Goal: Communication & Community: Answer question/provide support

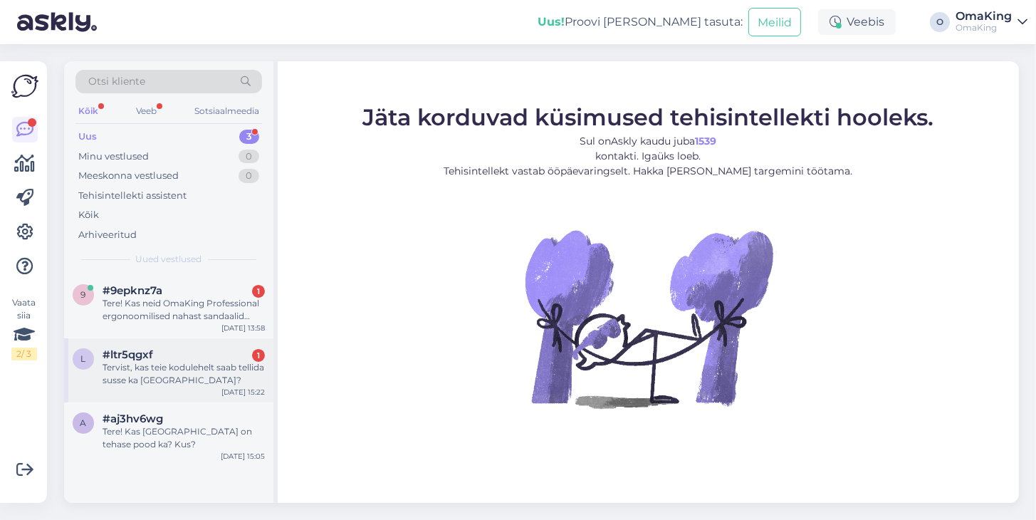
click at [140, 368] on font "Tervist, kas teie kodulehelt saab tellida susse ka [GEOGRAPHIC_DATA]?" at bounding box center [184, 374] width 162 height 24
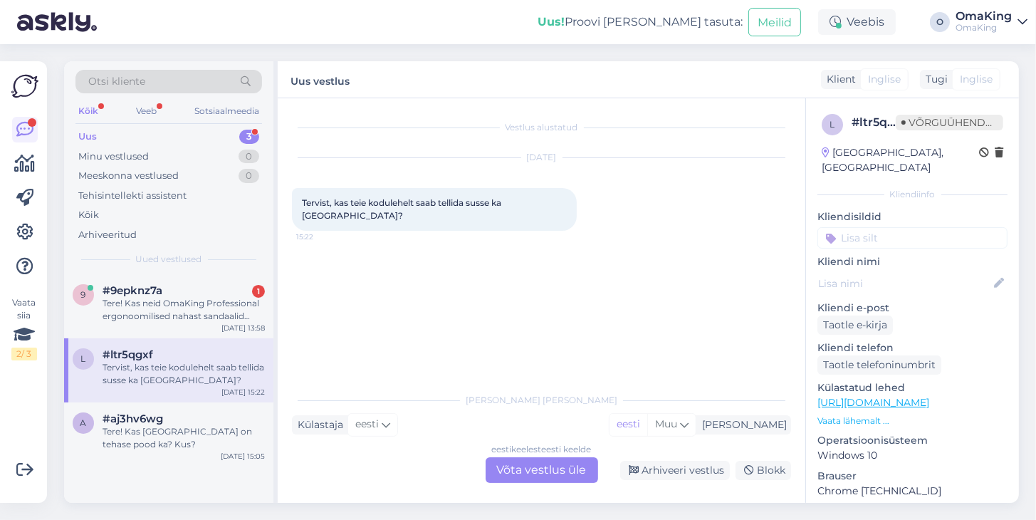
click at [537, 469] on font "Võta vestlus üle" at bounding box center [542, 470] width 90 height 14
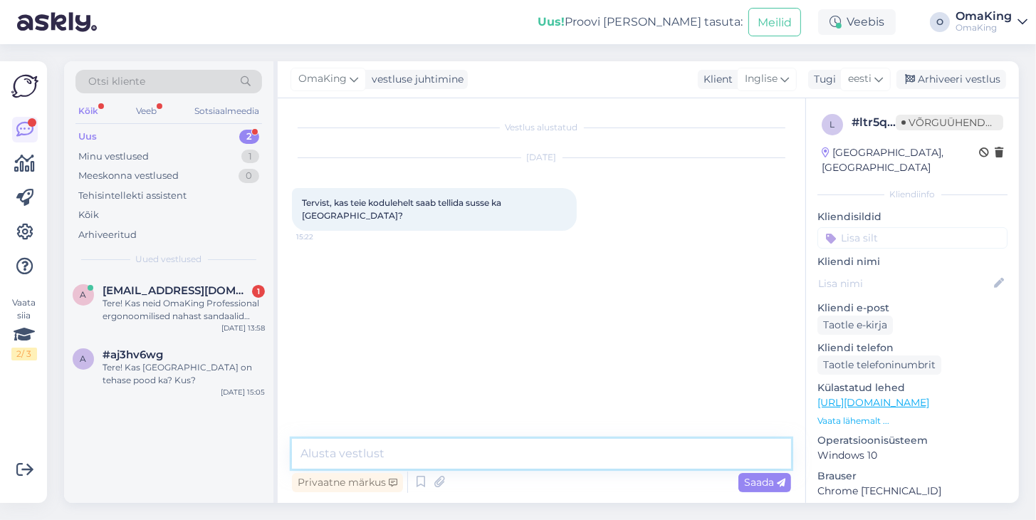
click at [397, 449] on textarea at bounding box center [541, 454] width 499 height 30
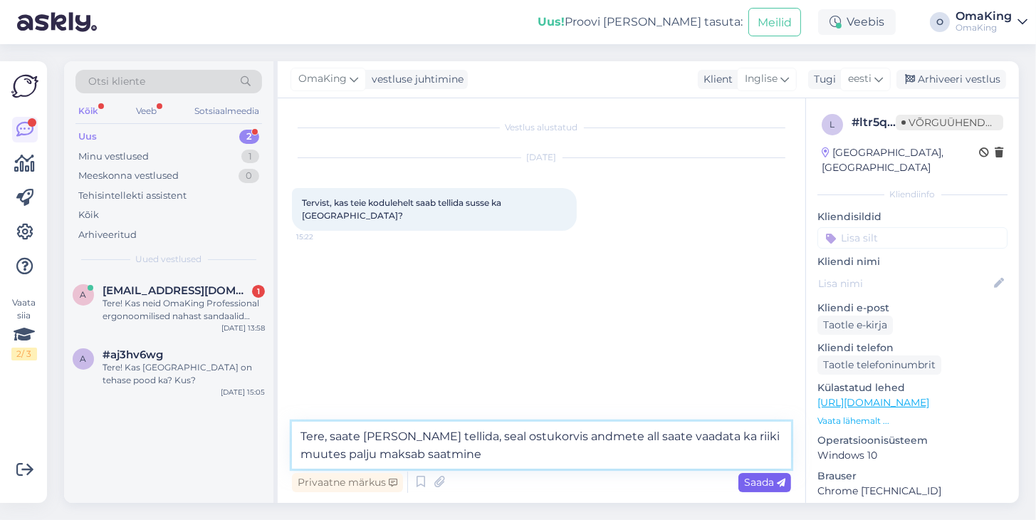
type textarea "Tere, saate [PERSON_NAME] tellida, seal ostukorvis andmete all saate vaadata ka…"
click at [761, 474] on div "Saada" at bounding box center [765, 482] width 53 height 19
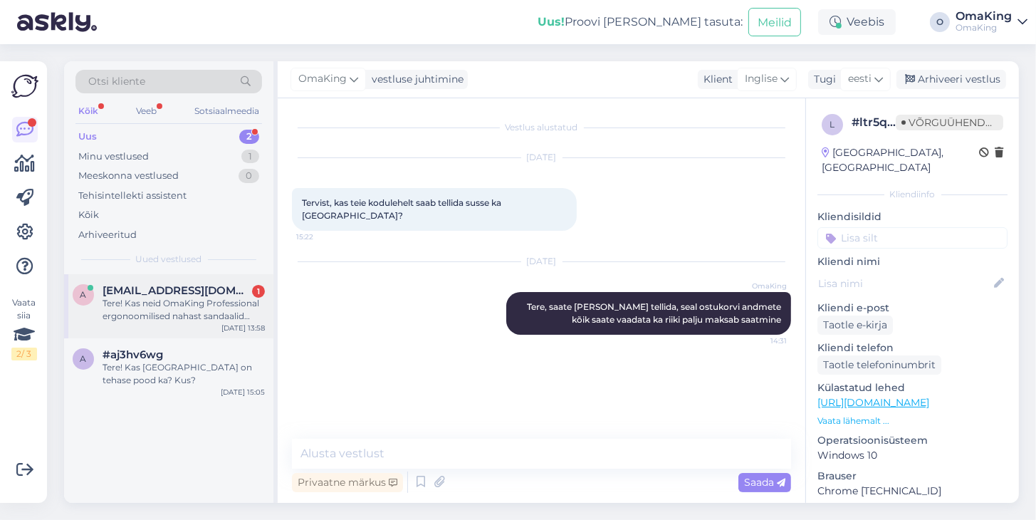
click at [170, 303] on font "Tere! Kas neid OmaKing Professional ergonoomilised nahast sandaalid tagarihmaga…" at bounding box center [181, 322] width 157 height 49
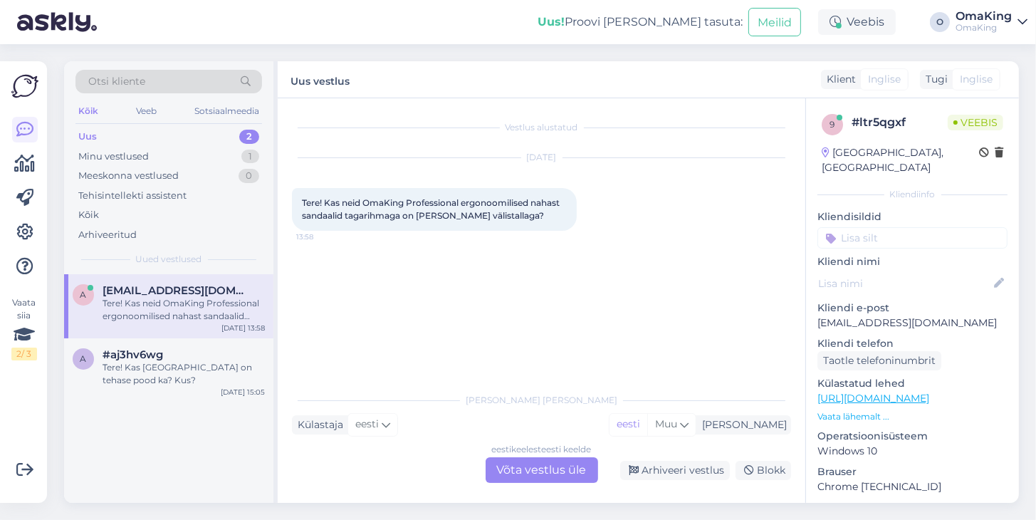
click at [519, 467] on font "Võta vestlus üle" at bounding box center [542, 470] width 90 height 14
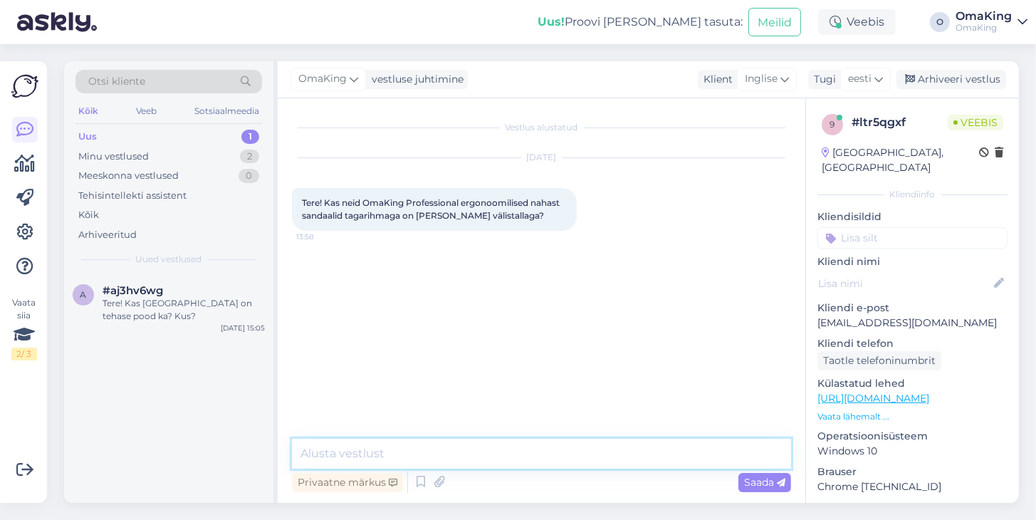
click at [330, 445] on textarea at bounding box center [541, 454] width 499 height 30
click at [503, 452] on textarea "Tere, on olemas mingid suurused jqa saate tellida" at bounding box center [541, 454] width 499 height 30
click at [585, 454] on textarea "Tere, on olemas mingid suurused ja saate tellida" at bounding box center [541, 454] width 499 height 30
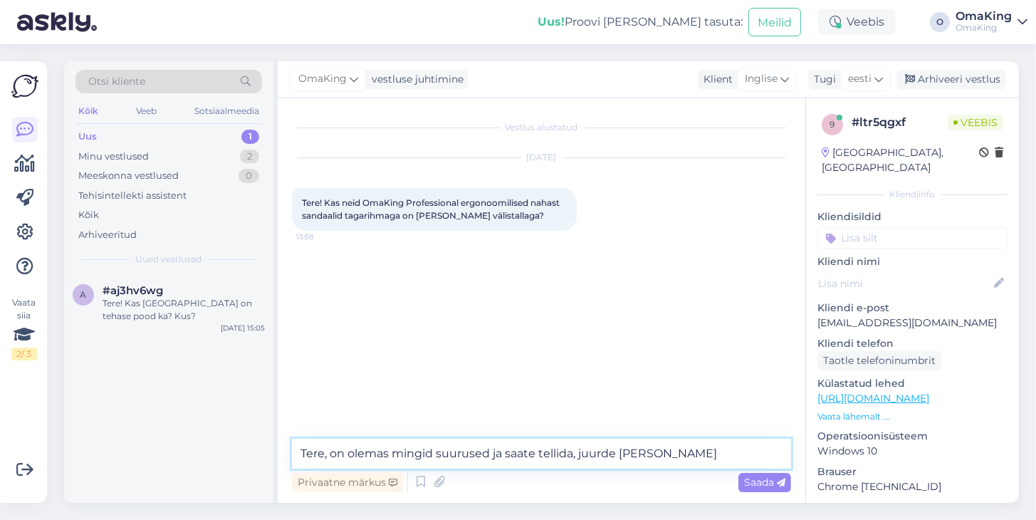
paste textarea "[URL][DOMAIN_NAME]"
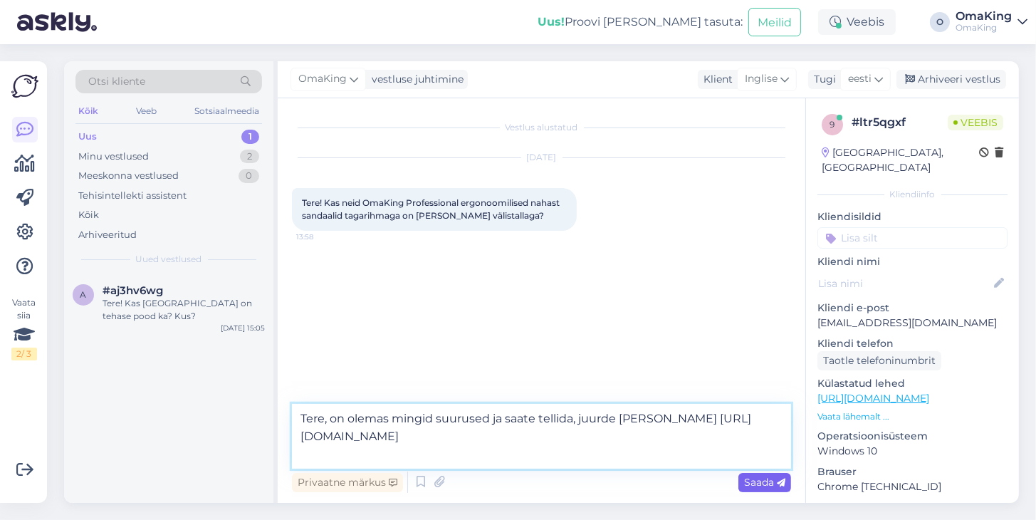
type textarea "Tere, on olemas mingid suurused ja saate tellida, juurde [PERSON_NAME] [URL][DO…"
click at [773, 486] on font "Saada" at bounding box center [759, 482] width 30 height 13
